Goal: Task Accomplishment & Management: Manage account settings

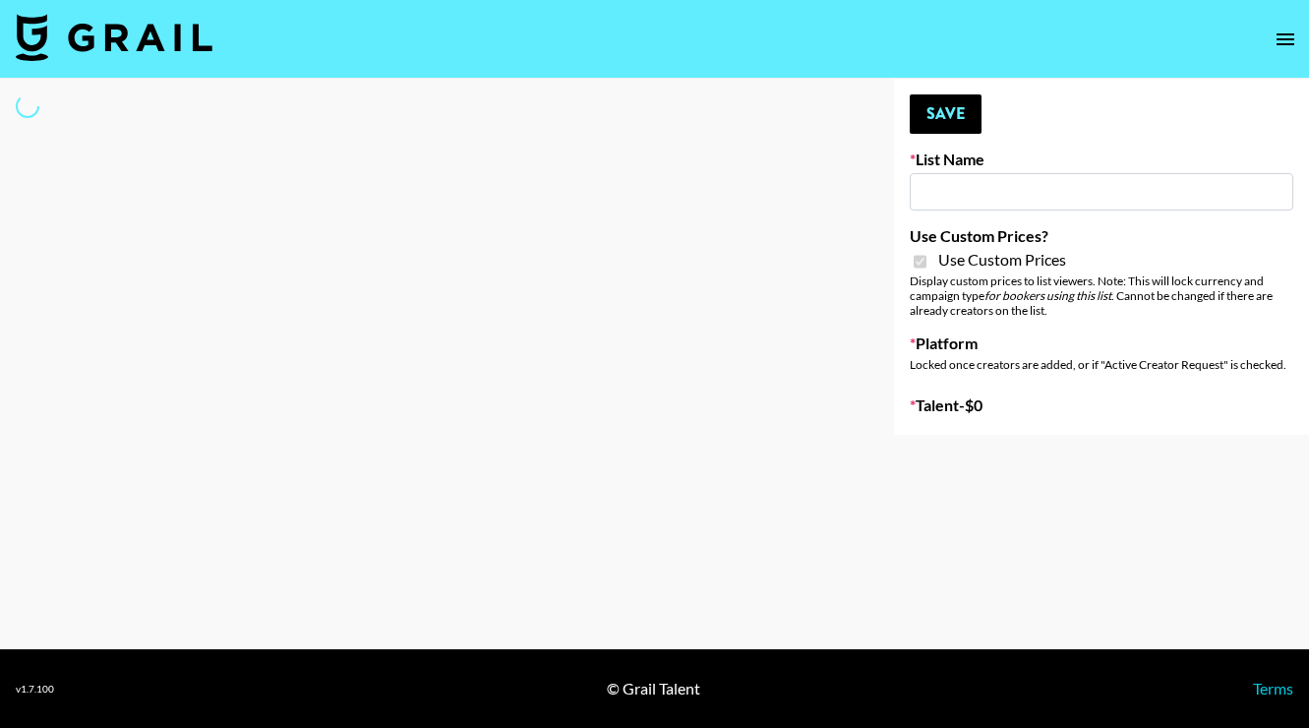
type input "House of Fab ([DATE])"
checkbox input "true"
select select "Brand"
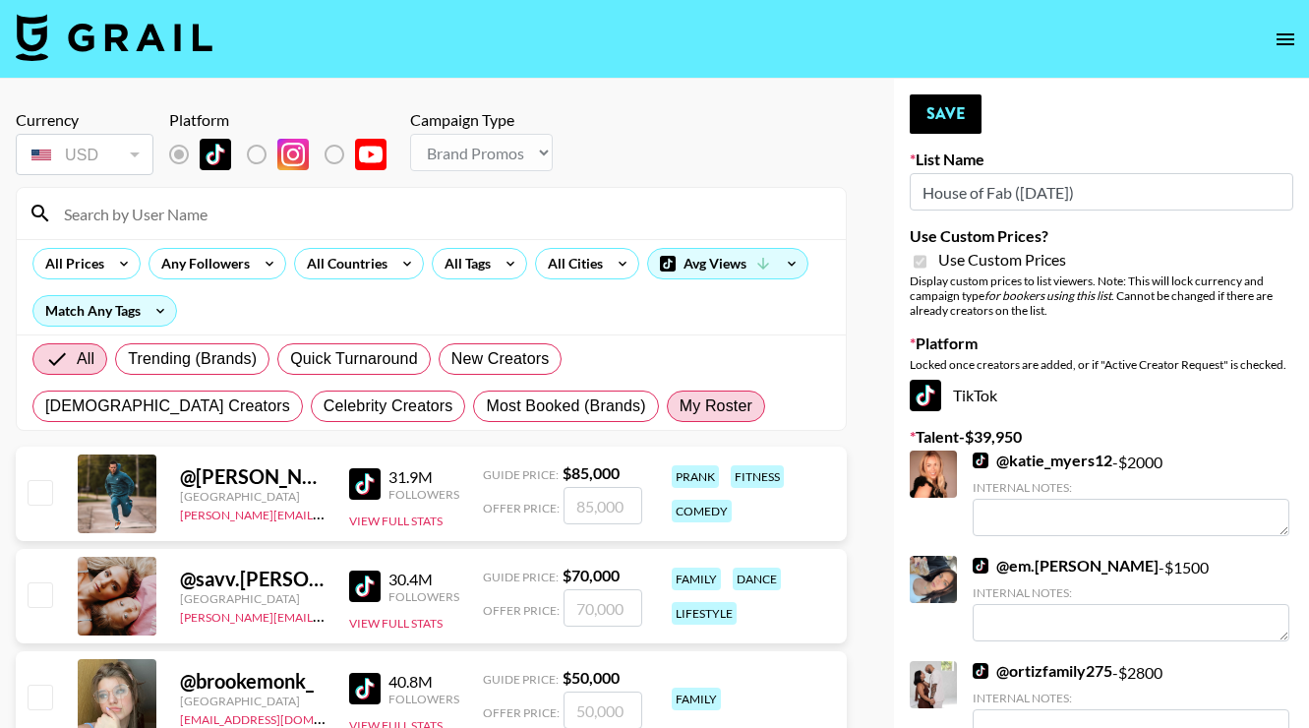
click at [679, 414] on span "My Roster" at bounding box center [715, 406] width 73 height 24
click at [679, 406] on input "My Roster" at bounding box center [679, 406] width 0 height 0
radio input "true"
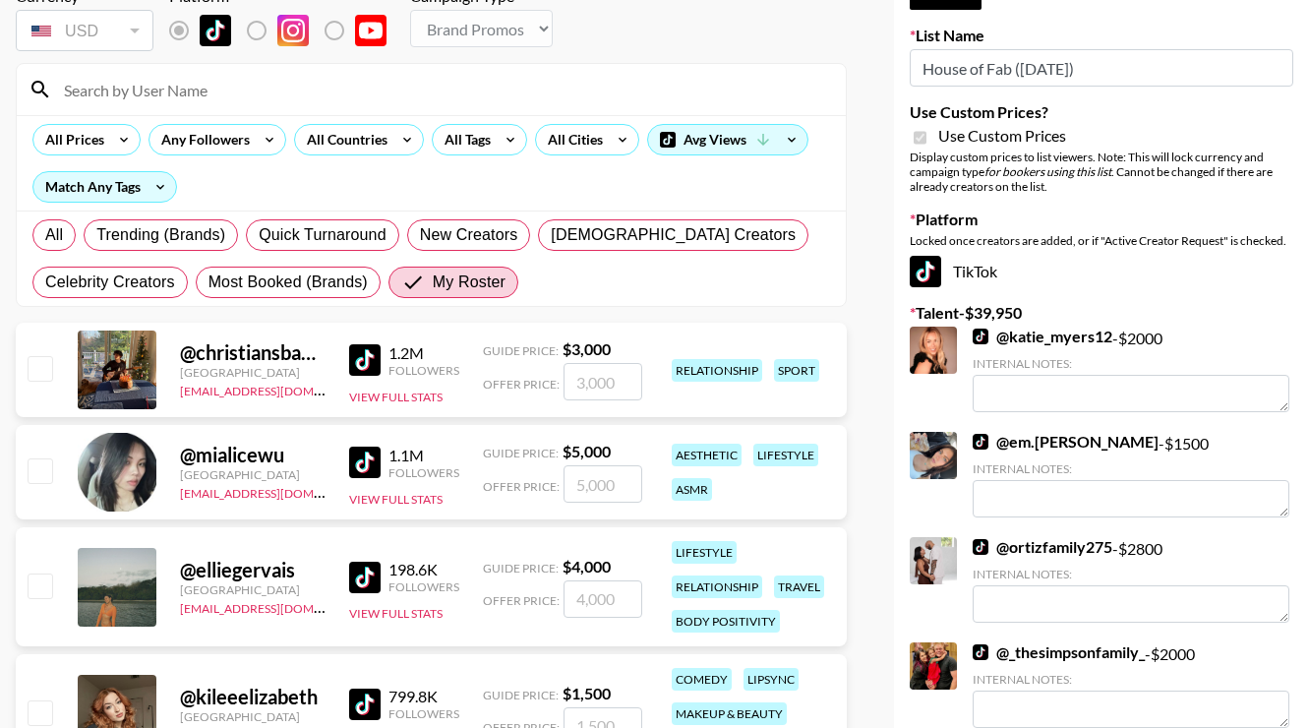
scroll to position [248, 0]
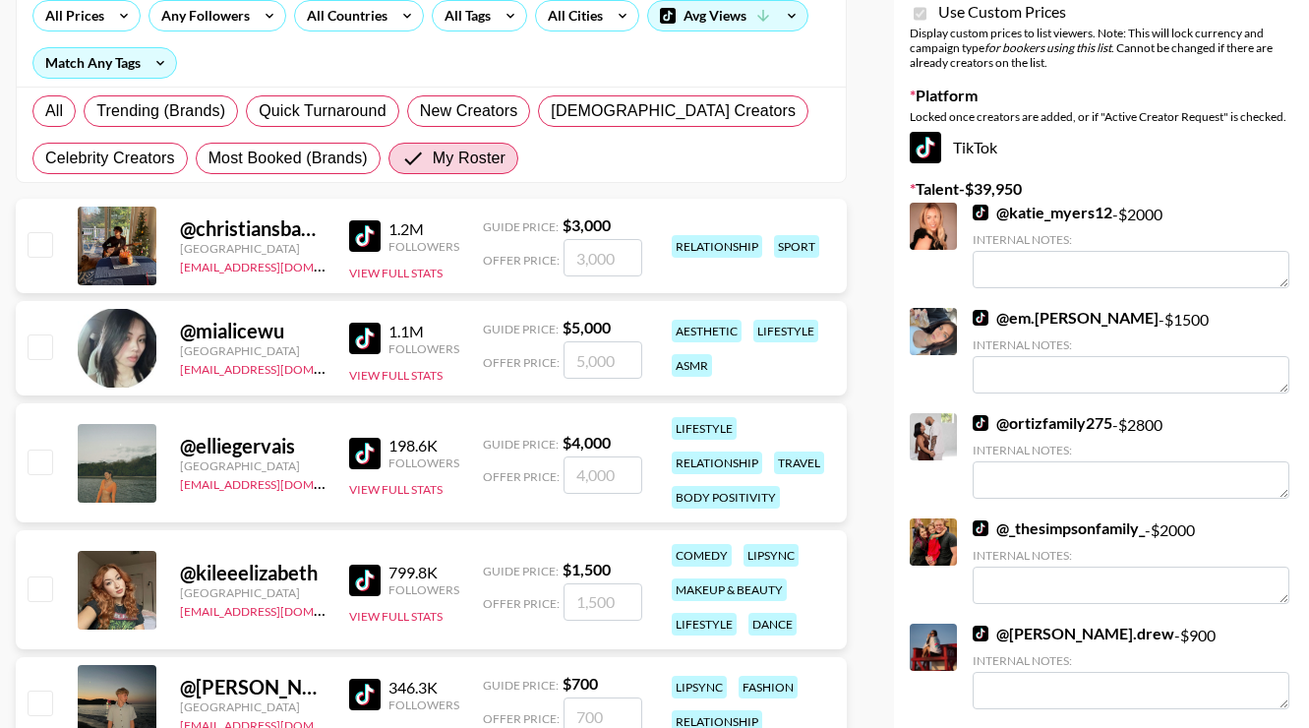
click at [44, 462] on input "checkbox" at bounding box center [40, 461] width 24 height 24
checkbox input "true"
type input "4000"
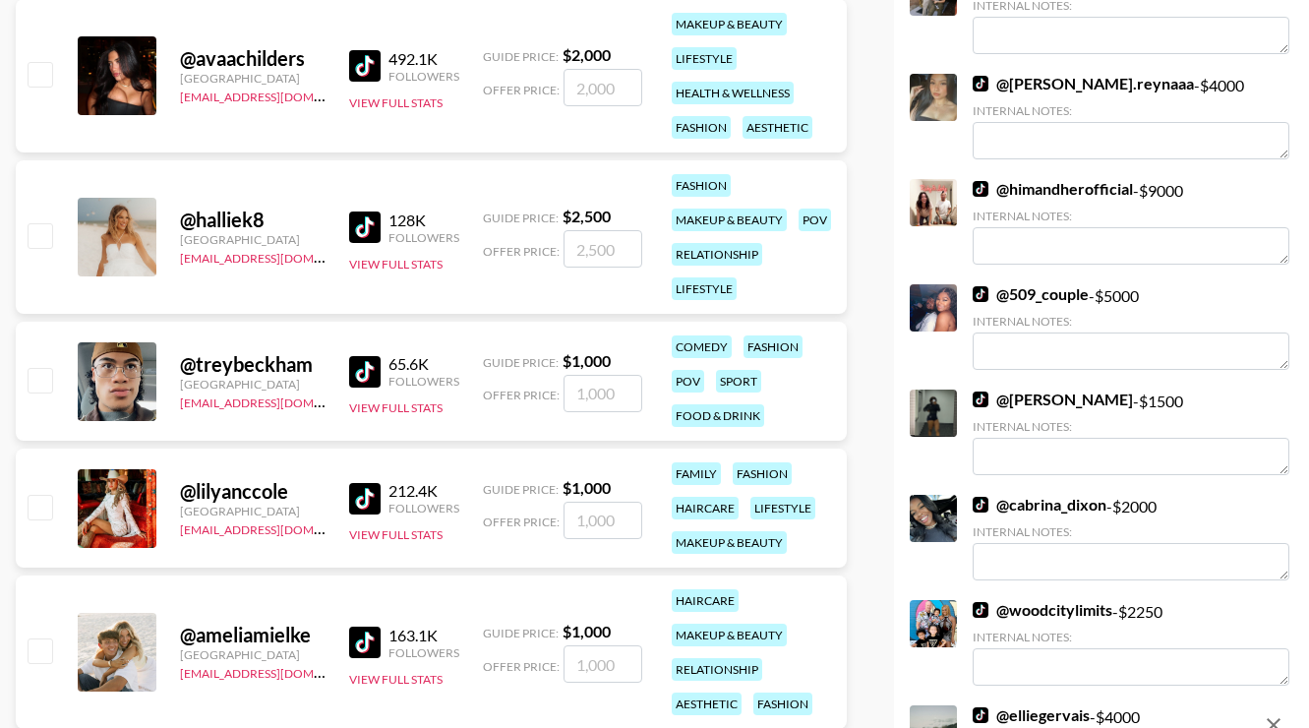
scroll to position [1040, 0]
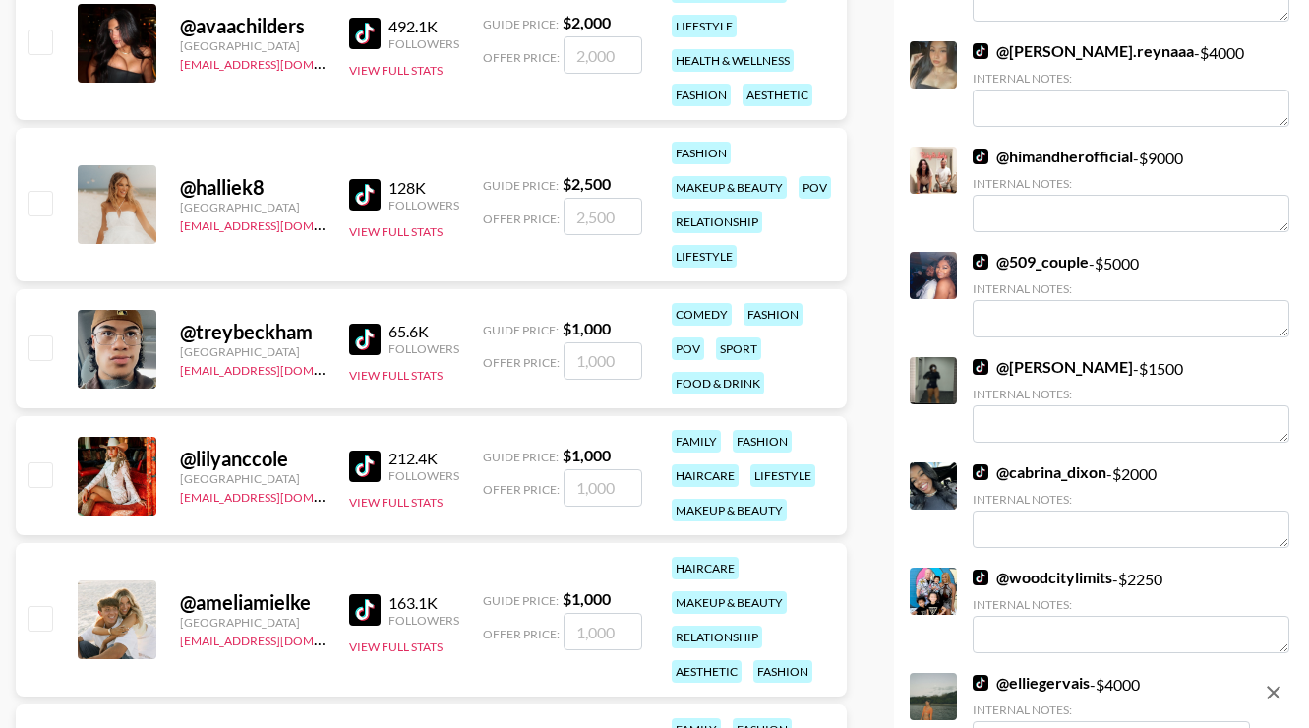
click at [37, 472] on input "checkbox" at bounding box center [40, 474] width 24 height 24
checkbox input "true"
type input "1000"
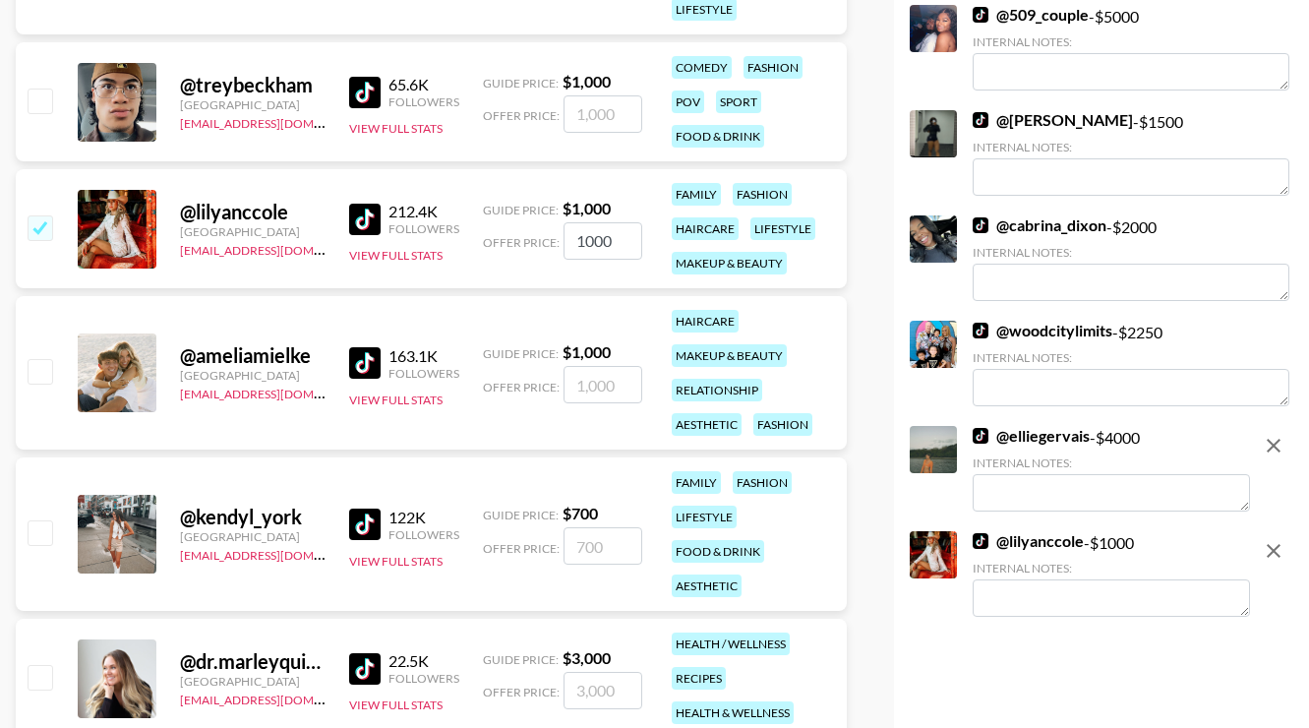
scroll to position [1288, 0]
click at [49, 535] on input "checkbox" at bounding box center [40, 531] width 24 height 24
checkbox input "true"
type input "700"
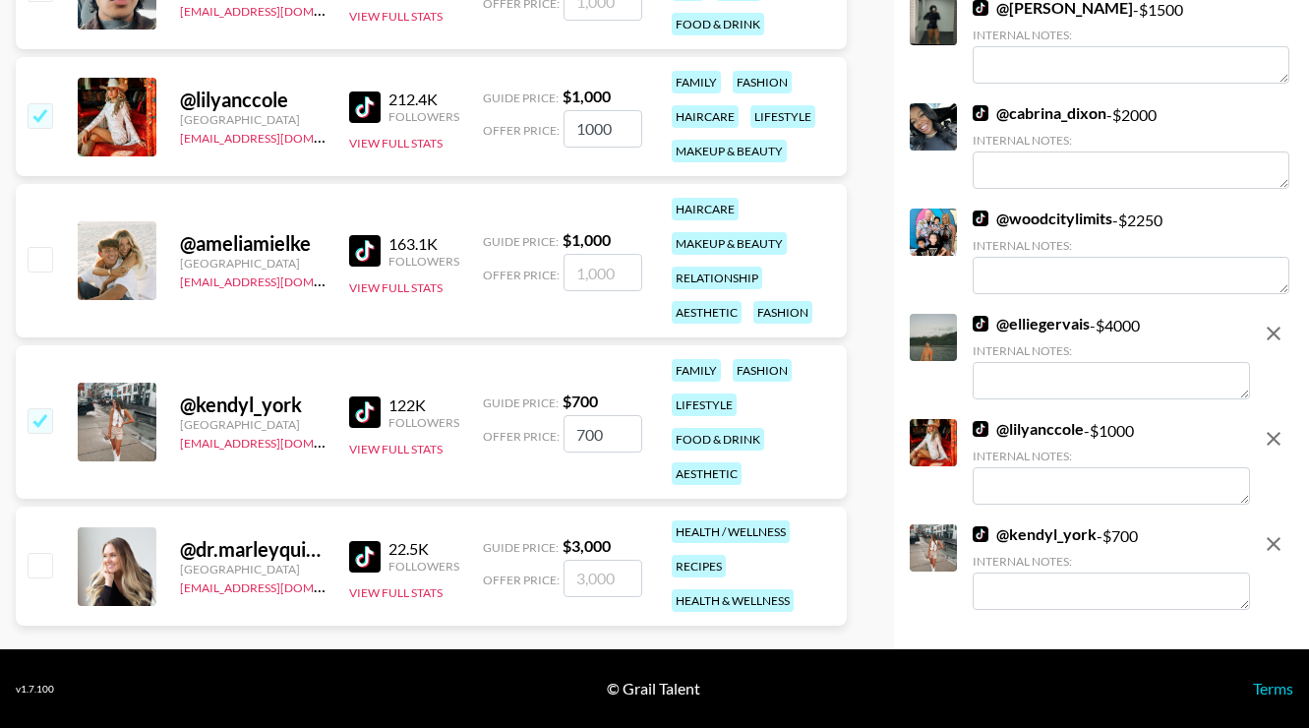
click at [45, 559] on input "checkbox" at bounding box center [40, 565] width 24 height 24
checkbox input "true"
type input "3000"
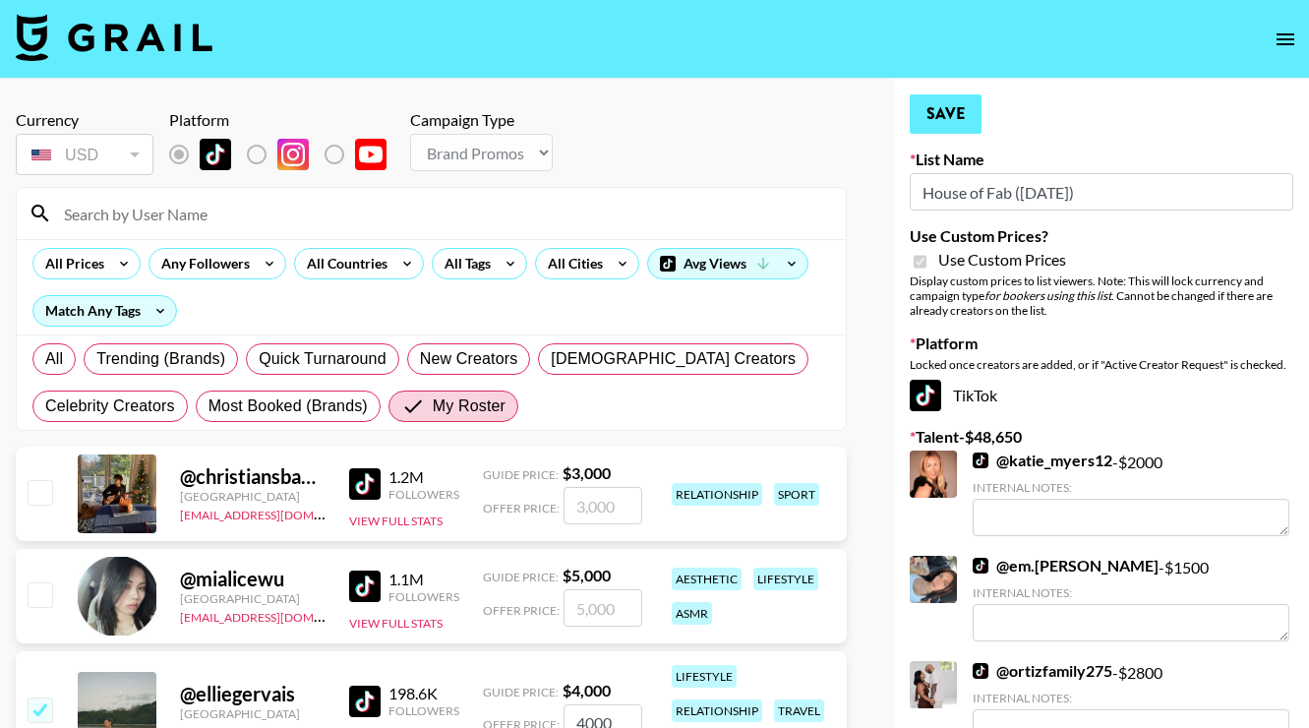
scroll to position [0, 0]
click at [952, 106] on button "Save" at bounding box center [945, 113] width 72 height 39
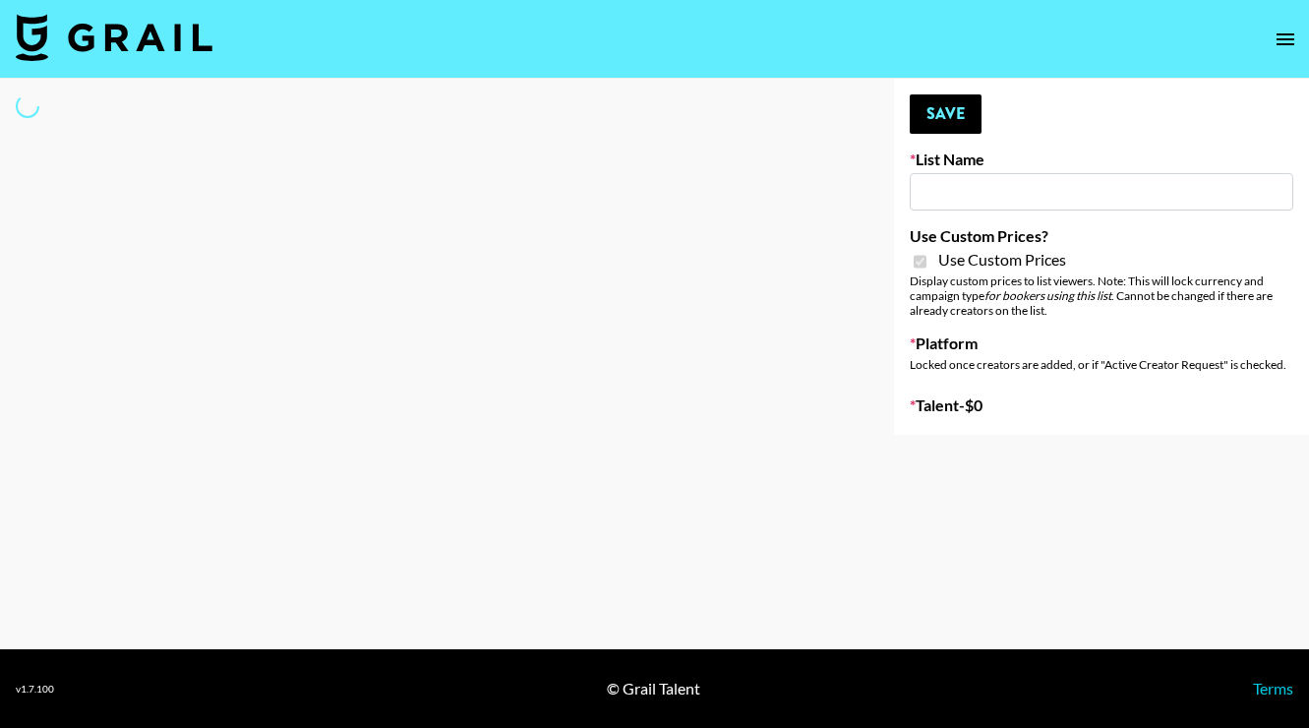
select select "Brand"
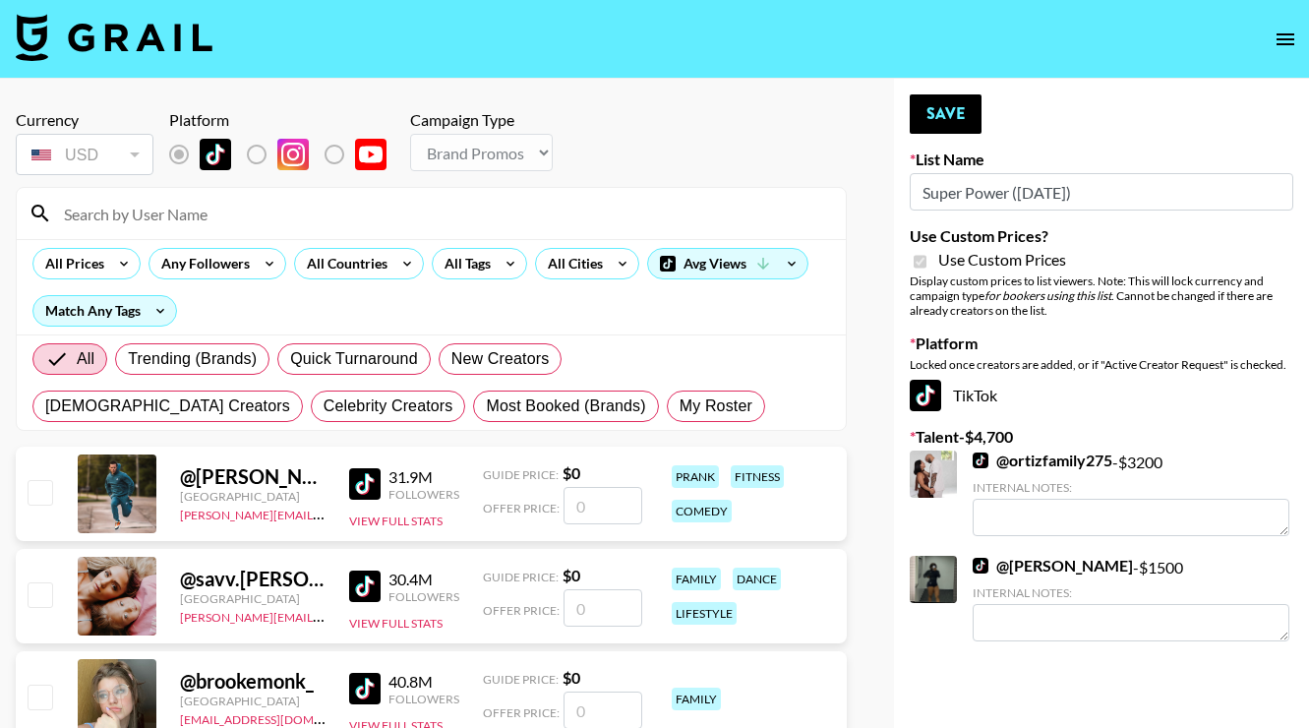
type input "Super Power ([DATE])"
checkbox input "true"
click at [679, 404] on span "My Roster" at bounding box center [715, 406] width 73 height 24
click at [679, 406] on input "My Roster" at bounding box center [679, 406] width 0 height 0
radio input "true"
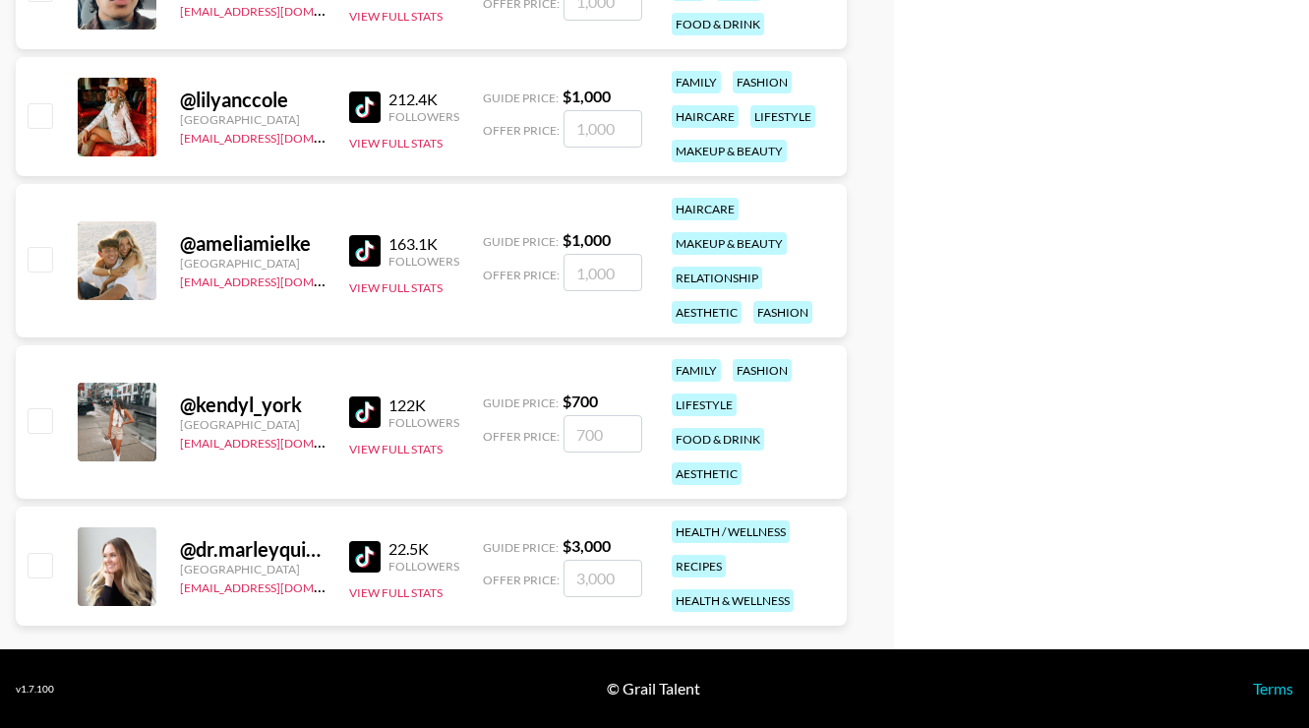
click at [36, 560] on input "checkbox" at bounding box center [40, 565] width 24 height 24
checkbox input "true"
type input "3000"
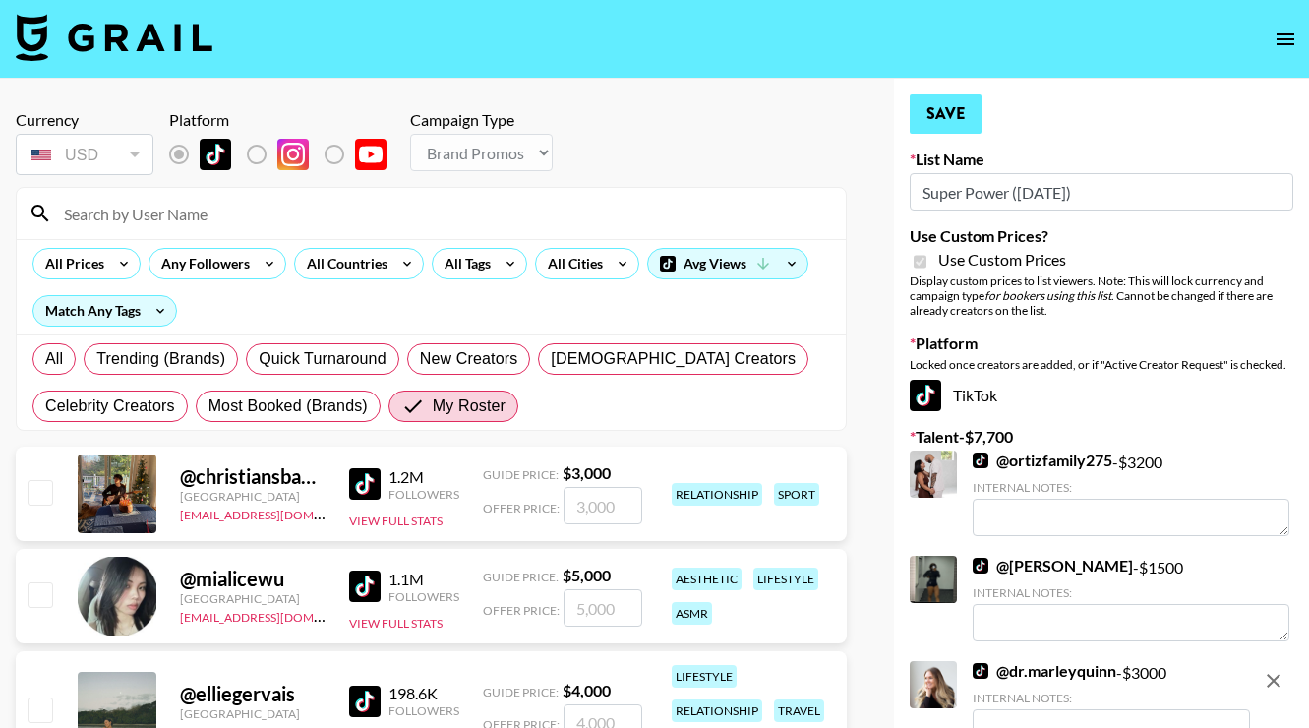
click at [959, 111] on button "Save" at bounding box center [945, 113] width 72 height 39
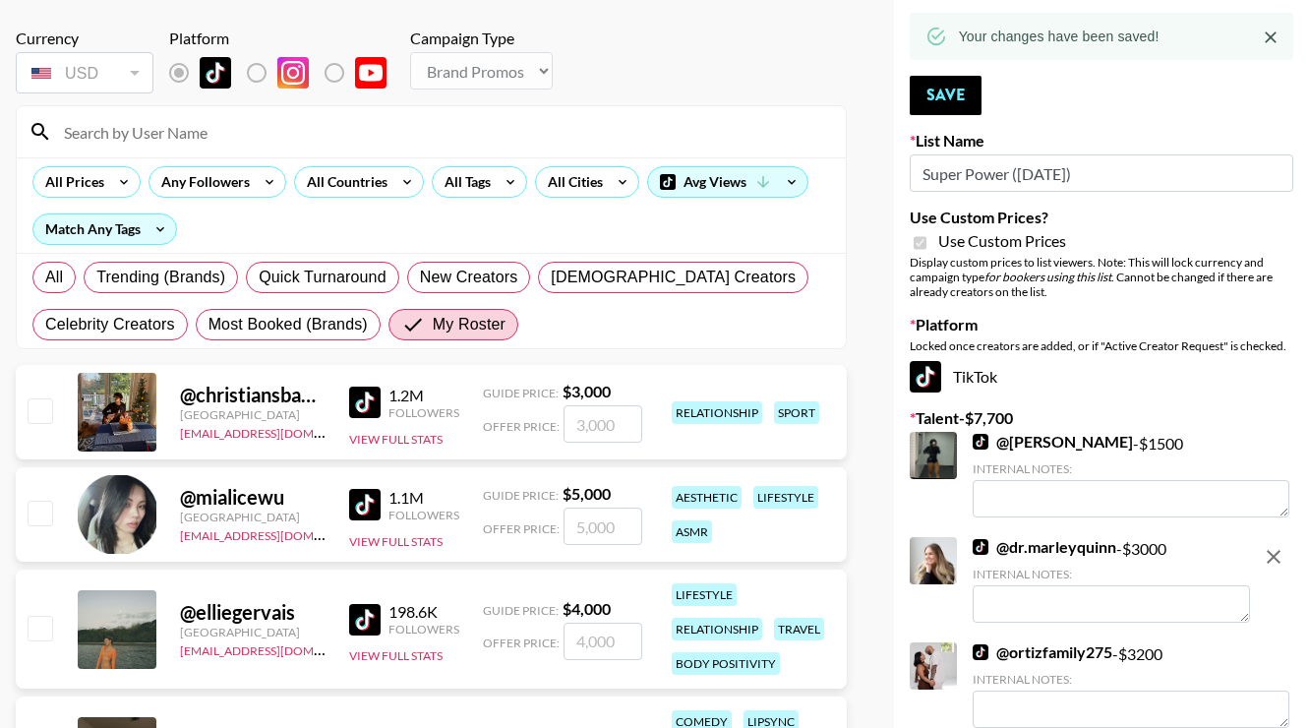
scroll to position [87, 0]
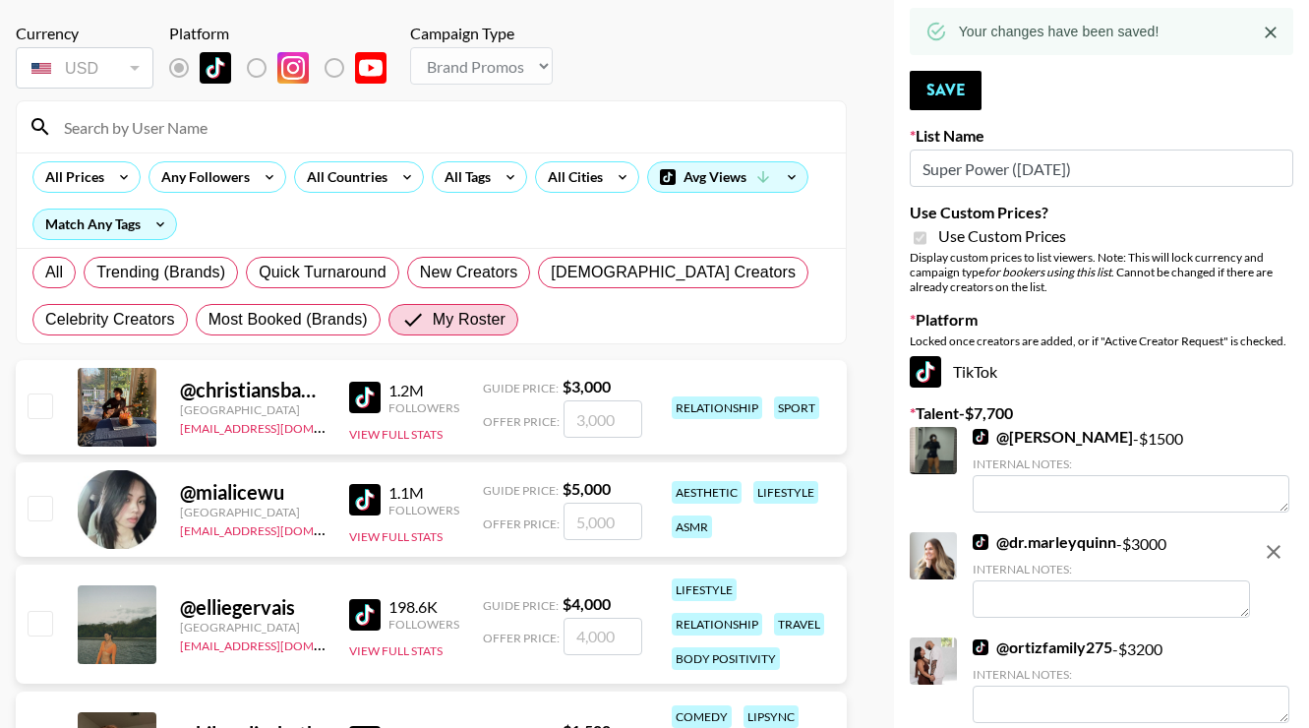
click at [1009, 604] on textarea at bounding box center [1110, 598] width 277 height 37
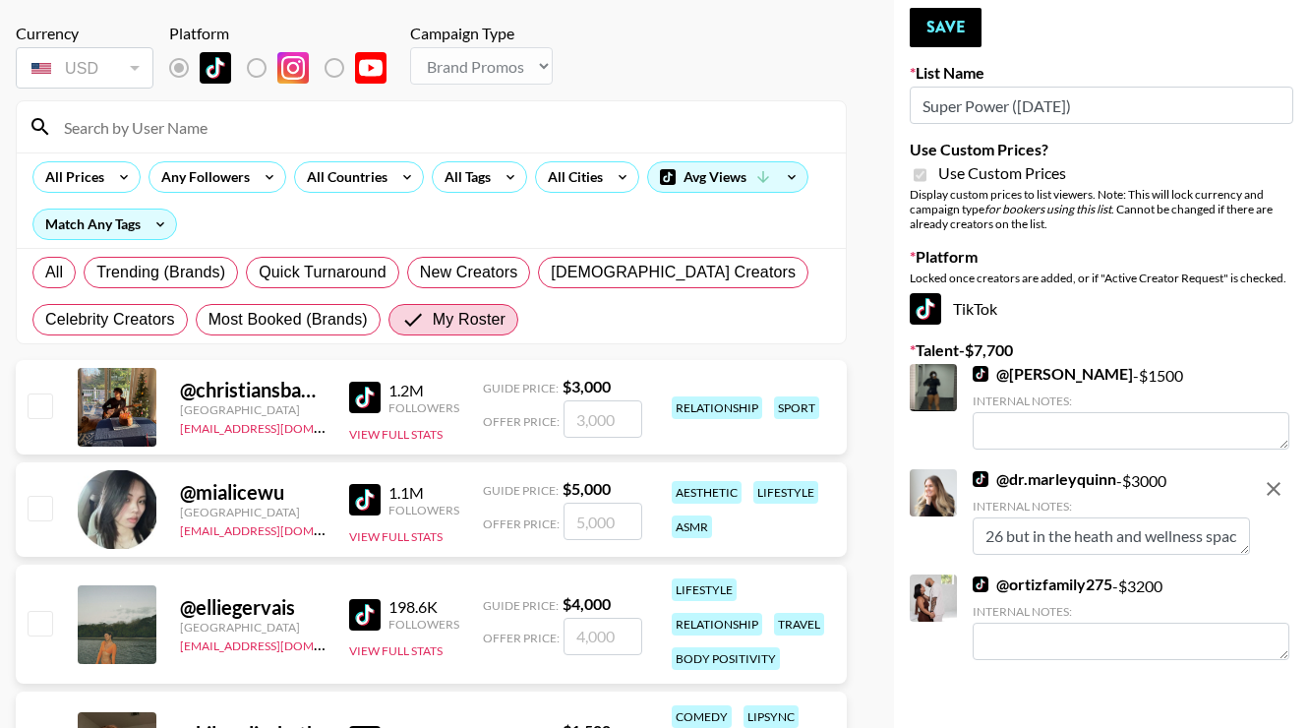
scroll to position [15, 0]
type textarea "26 but in the heath and wellness space"
click at [1166, 313] on div "TikTok" at bounding box center [1100, 308] width 383 height 31
